Goal: Task Accomplishment & Management: Complete application form

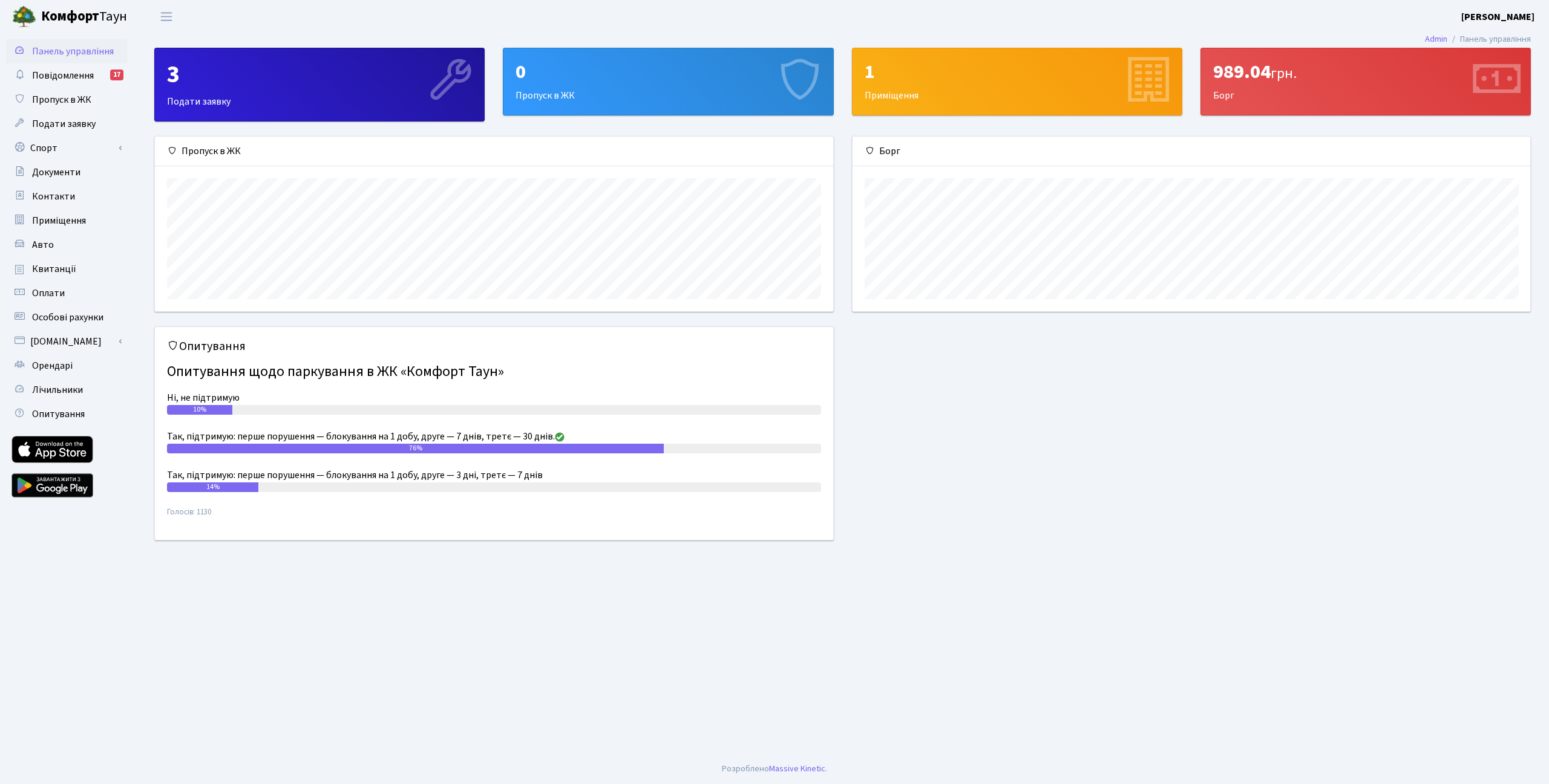
scroll to position [175, 678]
click at [77, 99] on span "Пропуск в ЖК" at bounding box center [62, 99] width 59 height 13
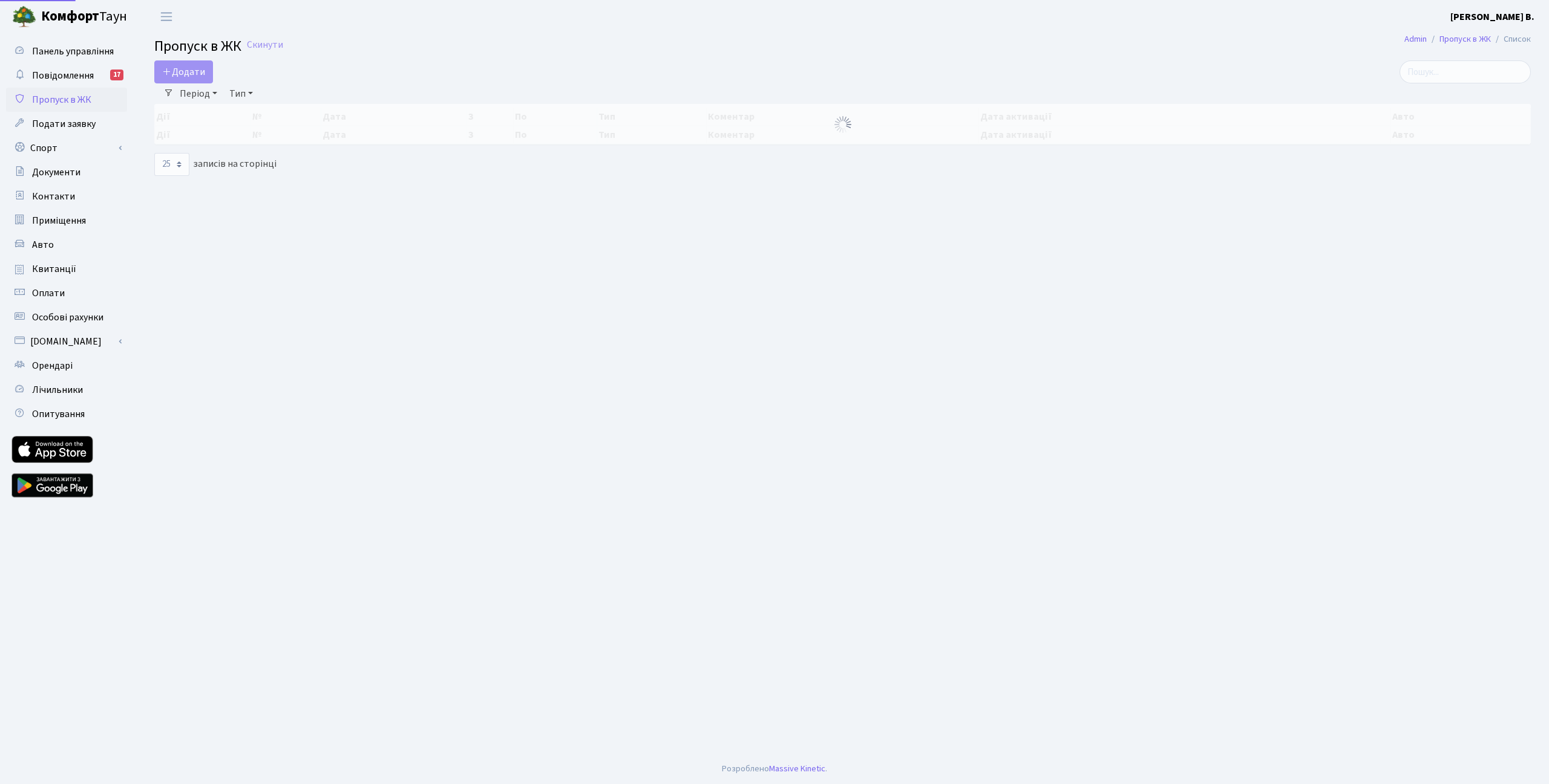
select select "25"
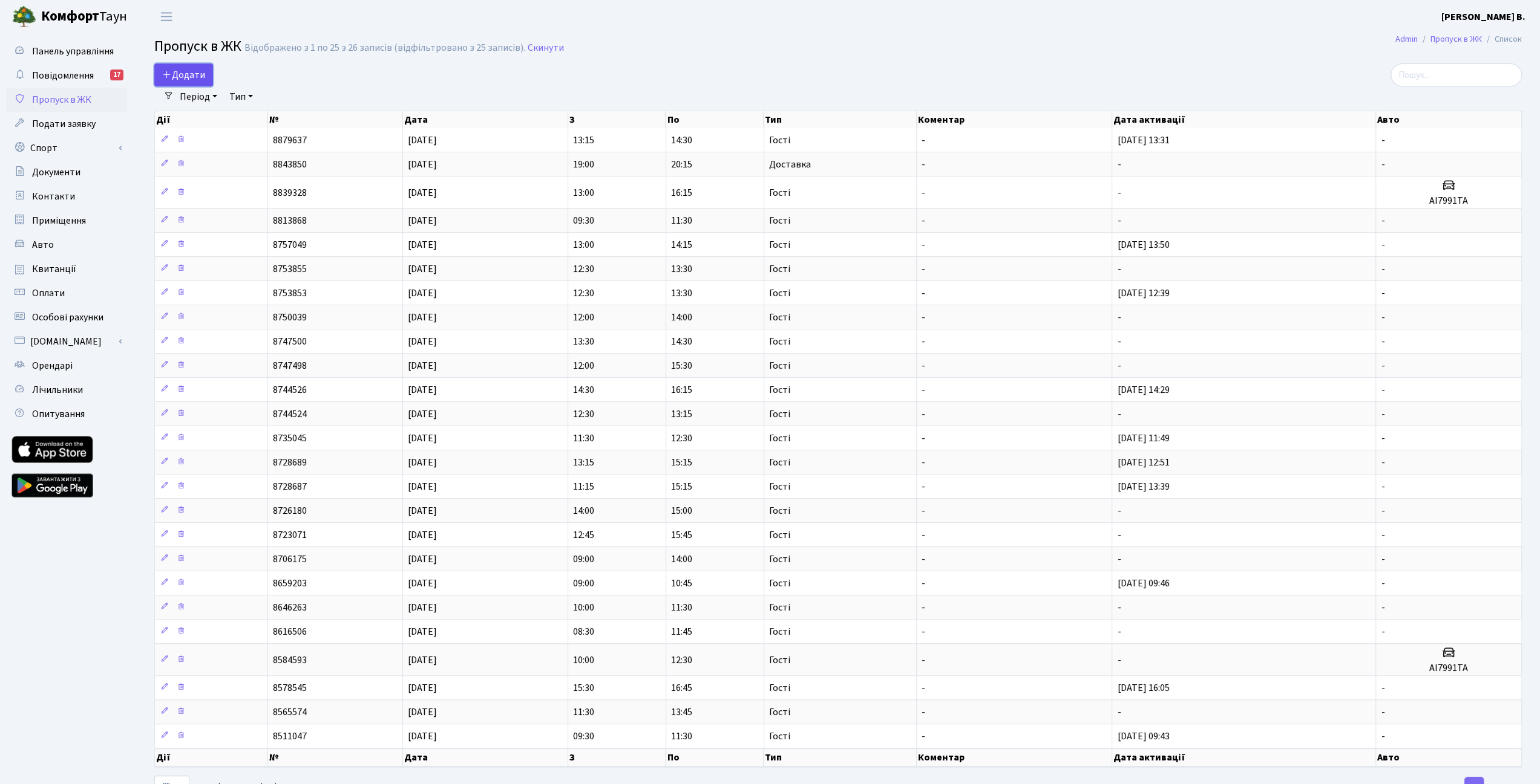
click at [198, 74] on span "Додати" at bounding box center [183, 74] width 43 height 13
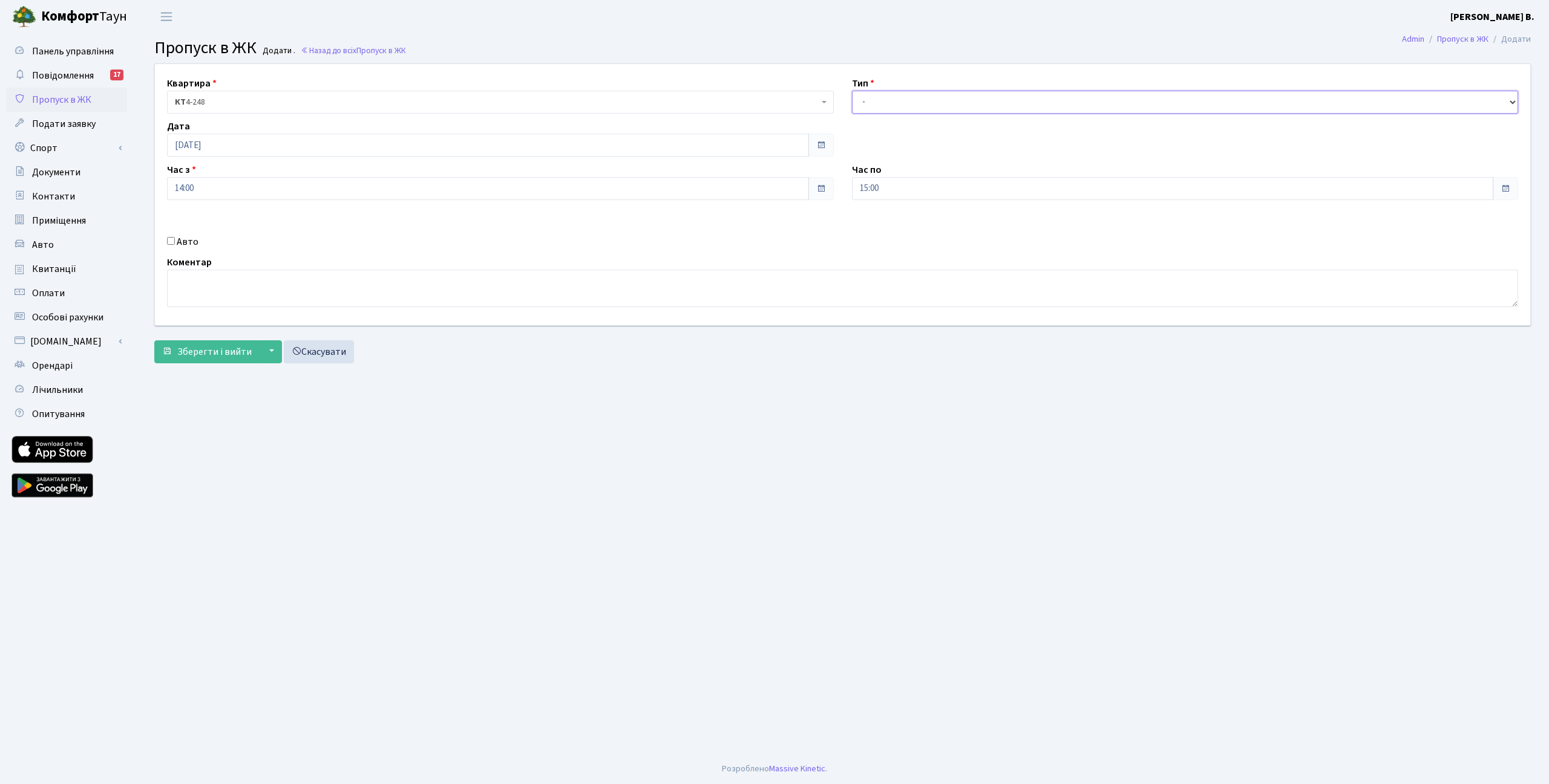
click at [878, 101] on select "- Доставка Таксі Гості Сервіс" at bounding box center [1185, 102] width 667 height 23
select select "3"
click at [851, 91] on select "- Доставка Таксі Гості Сервіс" at bounding box center [1185, 102] width 667 height 23
click at [206, 350] on span "Зберегти і вийти" at bounding box center [214, 351] width 74 height 13
